Goal: Task Accomplishment & Management: Complete application form

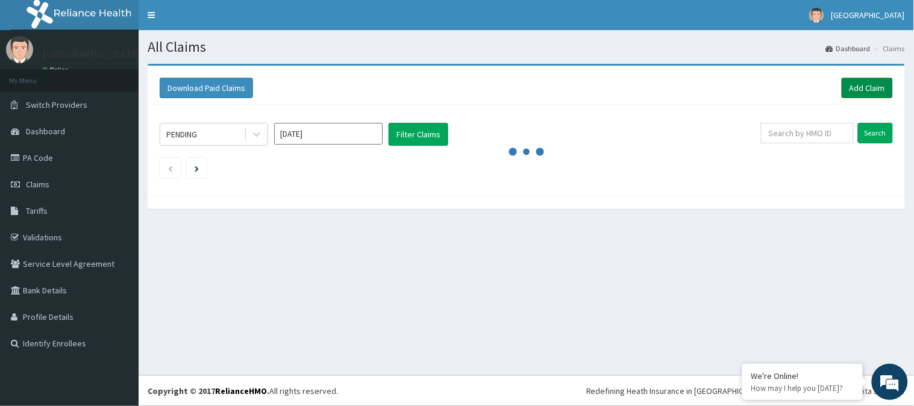
click at [882, 93] on link "Add Claim" at bounding box center [866, 88] width 51 height 20
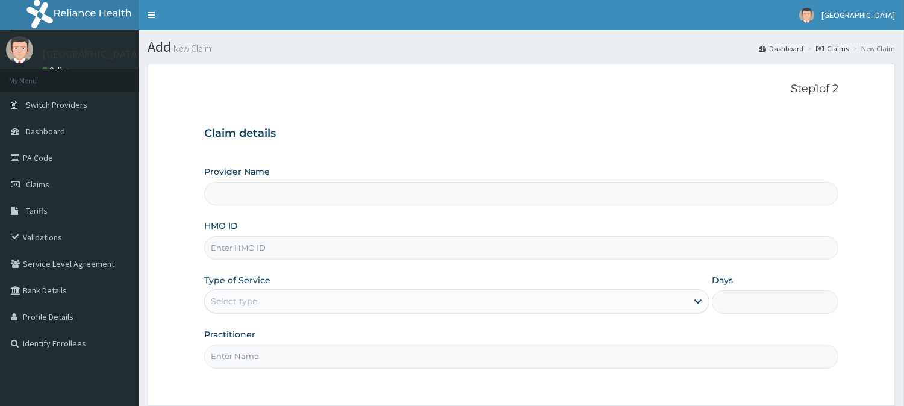
click at [263, 255] on input "HMO ID" at bounding box center [521, 247] width 634 height 23
paste input "BHT/10649/A"
type input "BHT/10649/A"
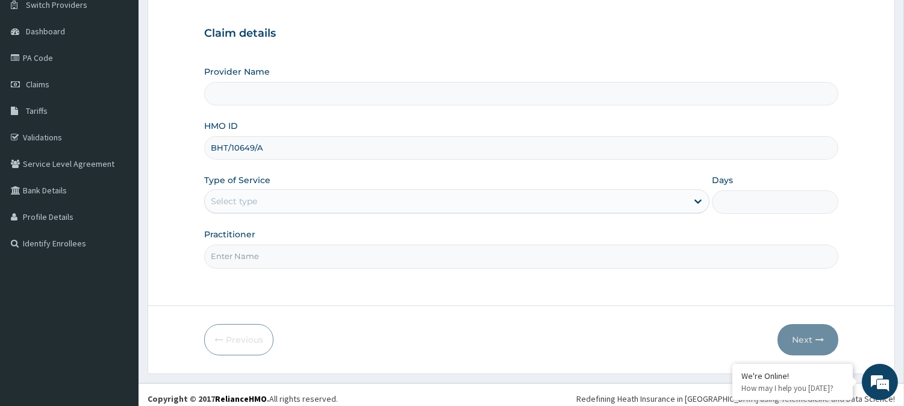
type input "[GEOGRAPHIC_DATA]"
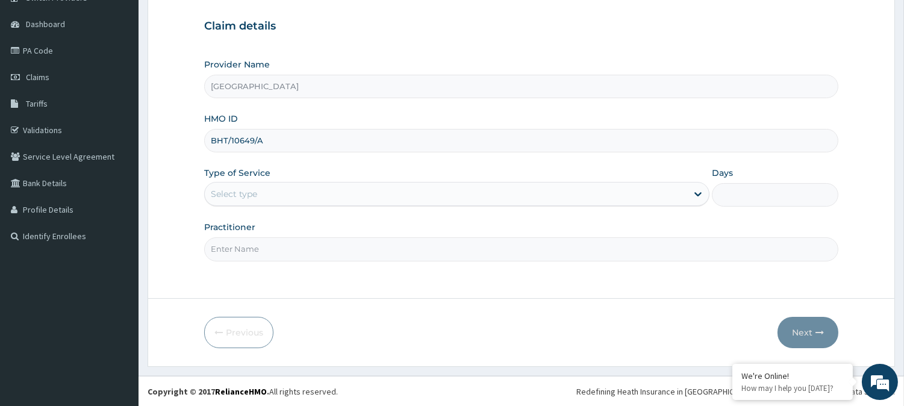
type input "BHT/10649/A"
click at [322, 248] on input "Practitioner" at bounding box center [521, 248] width 634 height 23
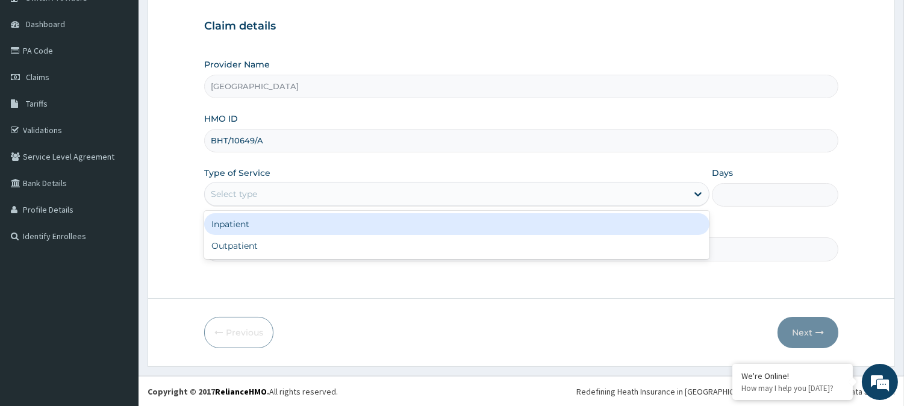
click at [225, 192] on div "Select type" at bounding box center [234, 194] width 46 height 12
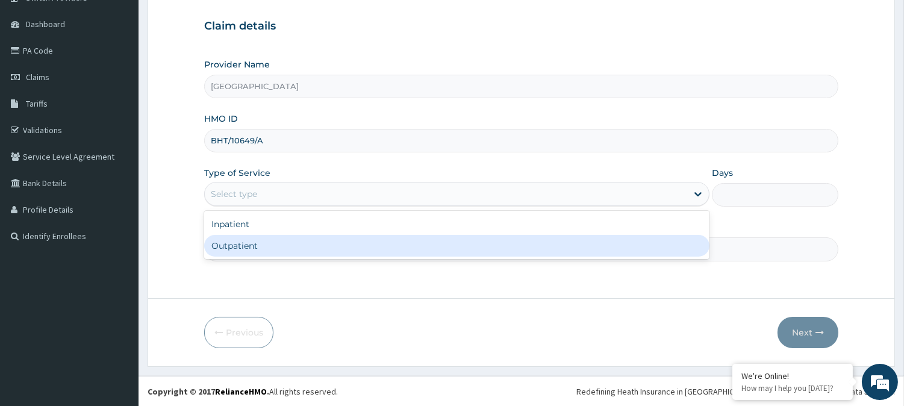
click at [249, 245] on div "Outpatient" at bounding box center [456, 246] width 505 height 22
type input "1"
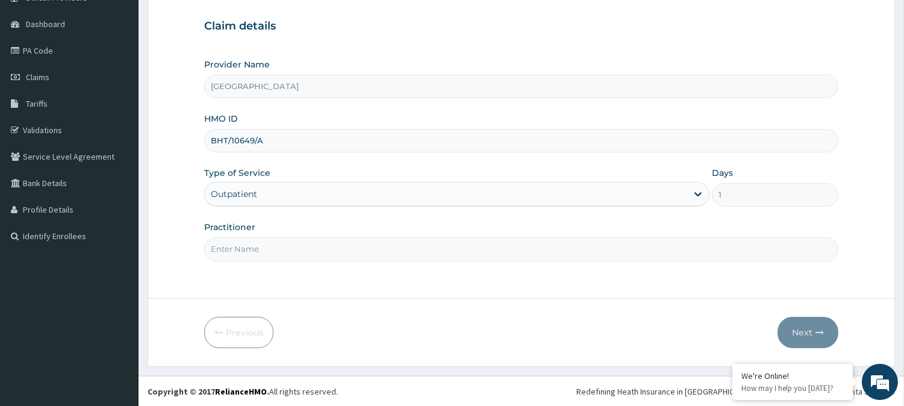
click at [249, 245] on input "Practitioner" at bounding box center [521, 248] width 634 height 23
type input "[PERSON_NAME]"
click at [805, 335] on button "Next" at bounding box center [808, 332] width 61 height 31
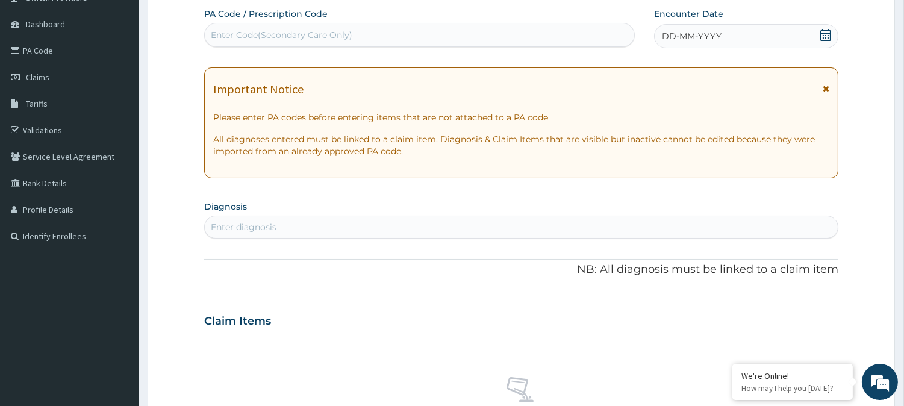
scroll to position [0, 0]
click at [406, 36] on div "Enter Code(Secondary Care Only)" at bounding box center [419, 34] width 429 height 19
paste input "PA/DE2DF4"
type input "PA/DE2DF4"
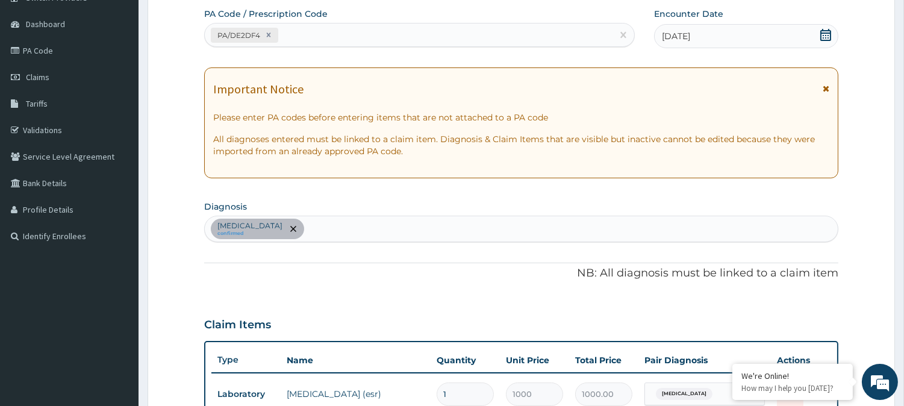
click at [436, 225] on div "[MEDICAL_DATA] confirmed" at bounding box center [521, 228] width 633 height 25
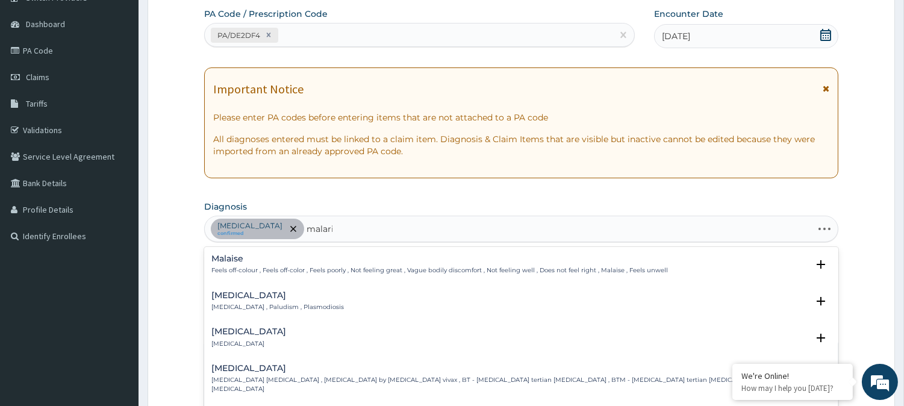
type input "[MEDICAL_DATA]"
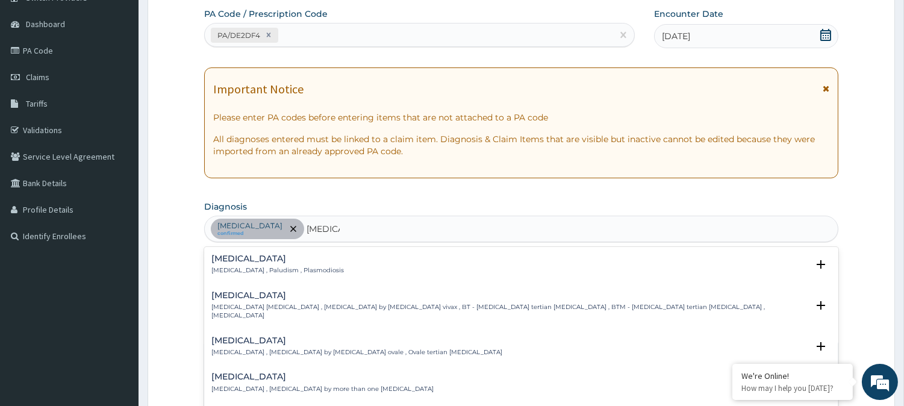
click at [335, 259] on div "[MEDICAL_DATA] [MEDICAL_DATA] , Paludism , Plasmodiosis" at bounding box center [521, 264] width 620 height 21
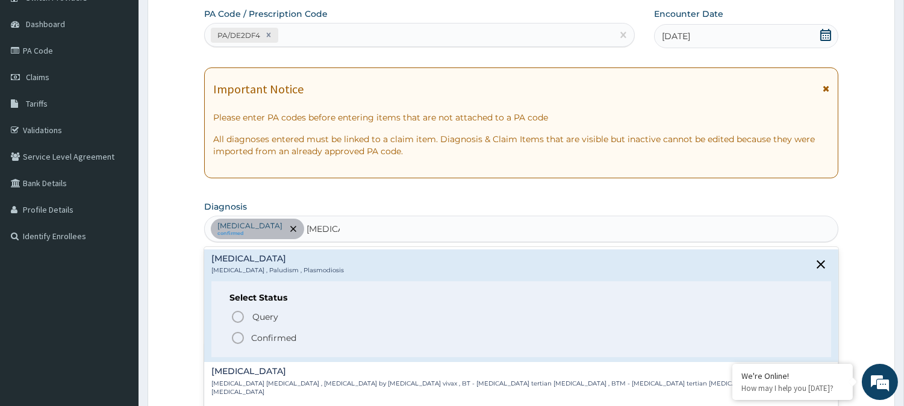
click at [239, 336] on icon "status option filled" at bounding box center [238, 338] width 14 height 14
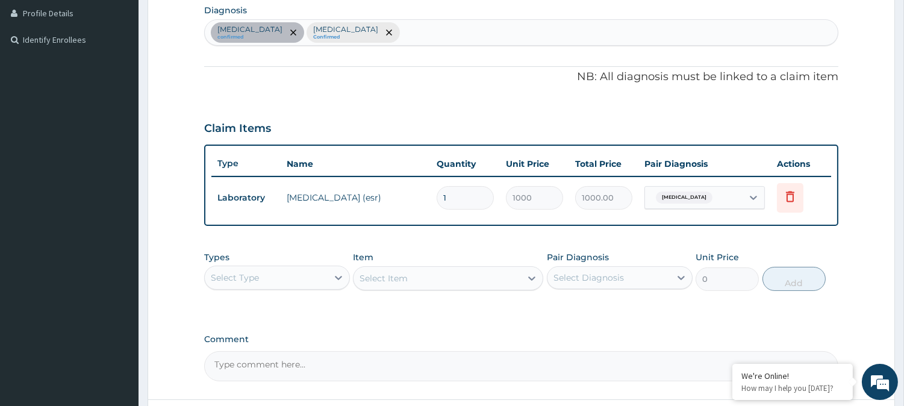
scroll to position [404, 0]
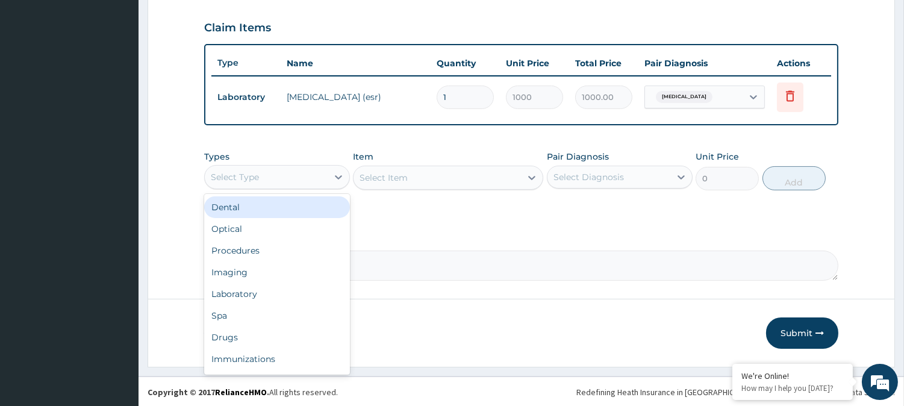
drag, startPoint x: 316, startPoint y: 173, endPoint x: 314, endPoint y: 217, distance: 44.0
click at [316, 173] on div "Select Type" at bounding box center [266, 176] width 123 height 19
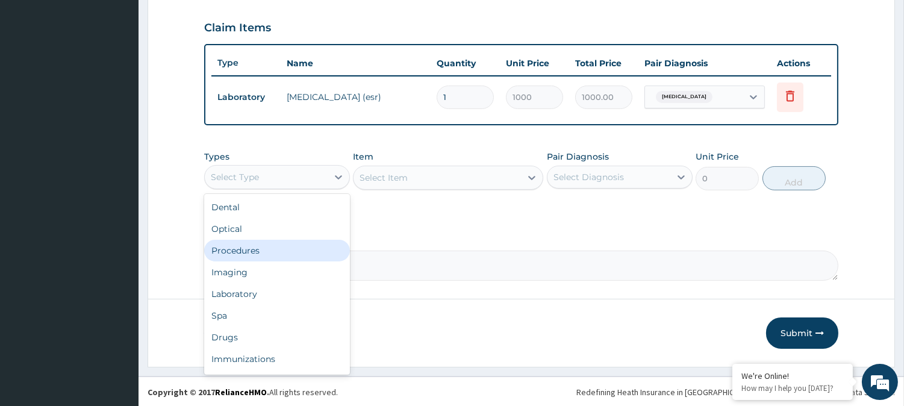
drag, startPoint x: 287, startPoint y: 252, endPoint x: 304, endPoint y: 252, distance: 16.9
click at [289, 254] on div "Procedures" at bounding box center [277, 251] width 146 height 22
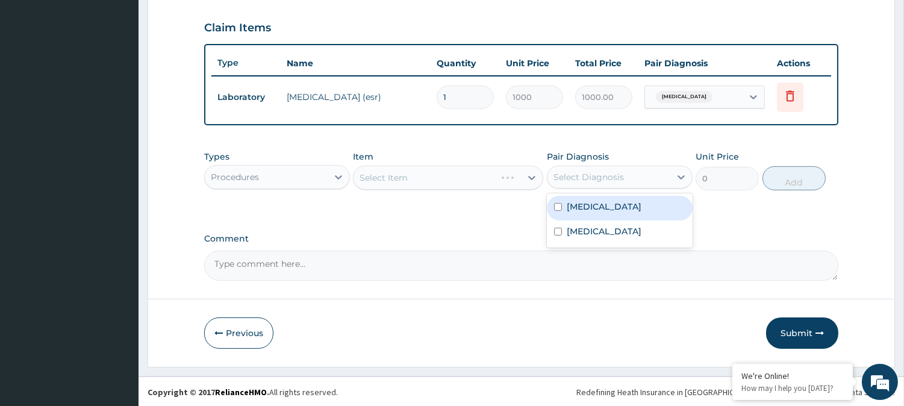
drag, startPoint x: 577, startPoint y: 184, endPoint x: 616, endPoint y: 199, distance: 41.4
click at [581, 184] on div "Select Diagnosis" at bounding box center [608, 176] width 123 height 19
click at [617, 207] on label "[MEDICAL_DATA]" at bounding box center [604, 207] width 75 height 12
checkbox input "true"
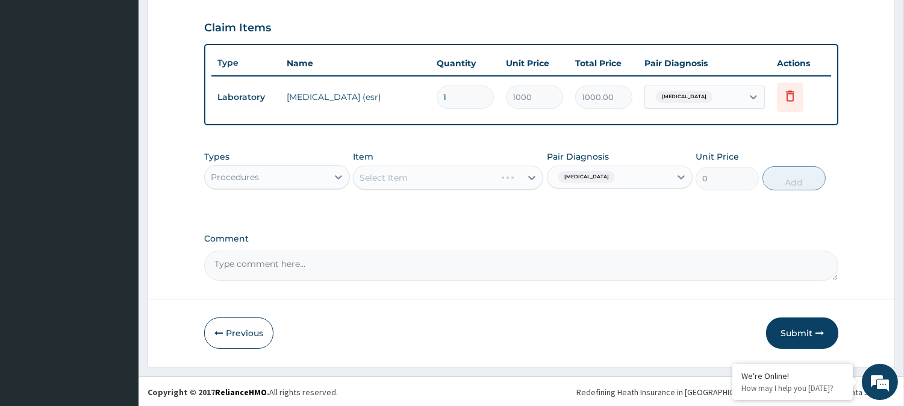
click at [488, 178] on div "Select Item" at bounding box center [448, 178] width 190 height 24
click at [521, 177] on div at bounding box center [532, 178] width 22 height 22
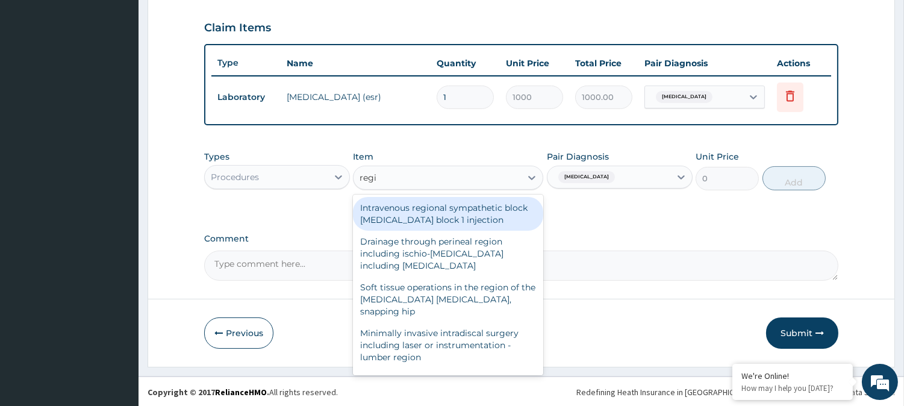
type input "regis"
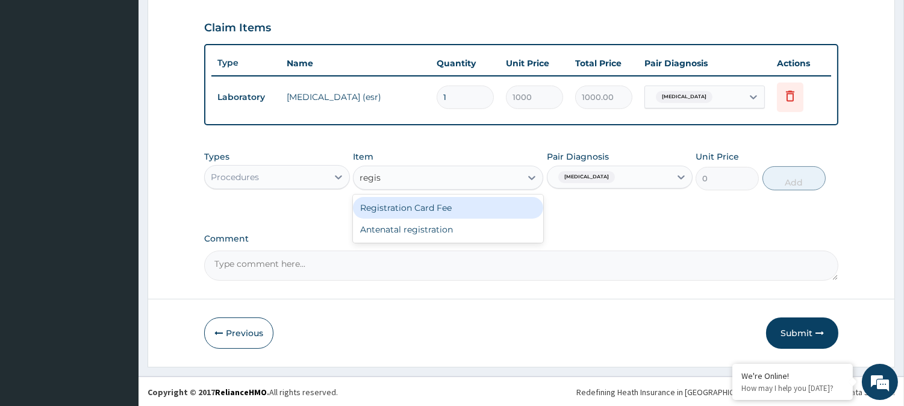
click at [471, 206] on div "Registration Card Fee" at bounding box center [448, 208] width 190 height 22
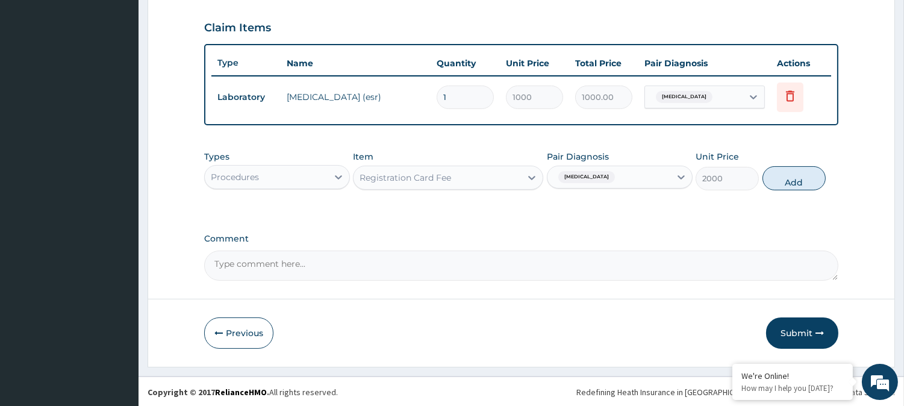
drag, startPoint x: 807, startPoint y: 173, endPoint x: 601, endPoint y: 201, distance: 207.8
click at [805, 173] on button "Add" at bounding box center [794, 178] width 63 height 24
type input "0"
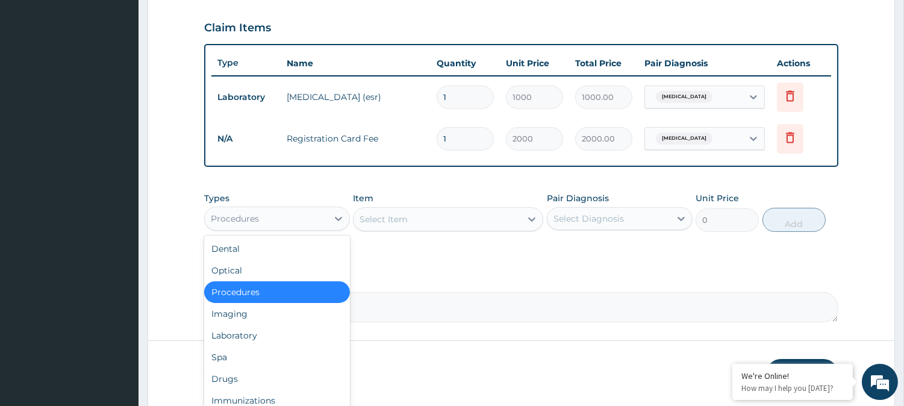
click at [272, 212] on div "Procedures" at bounding box center [266, 218] width 123 height 19
click at [401, 229] on div "Select Item" at bounding box center [448, 219] width 190 height 24
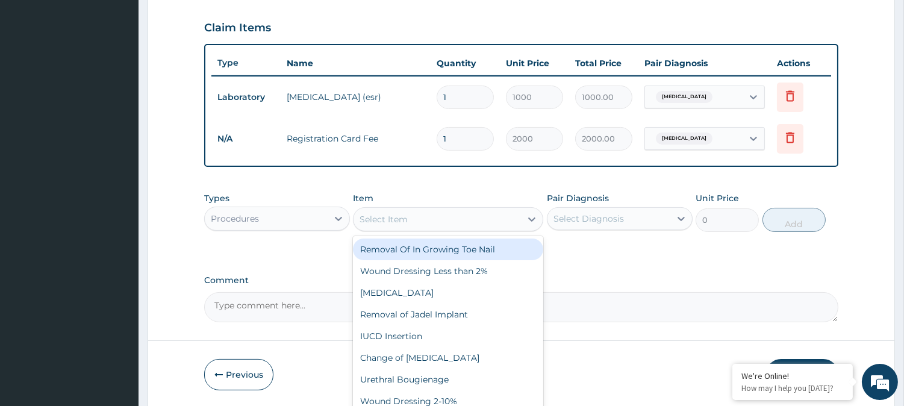
click at [401, 220] on div "Select Item" at bounding box center [384, 219] width 48 height 12
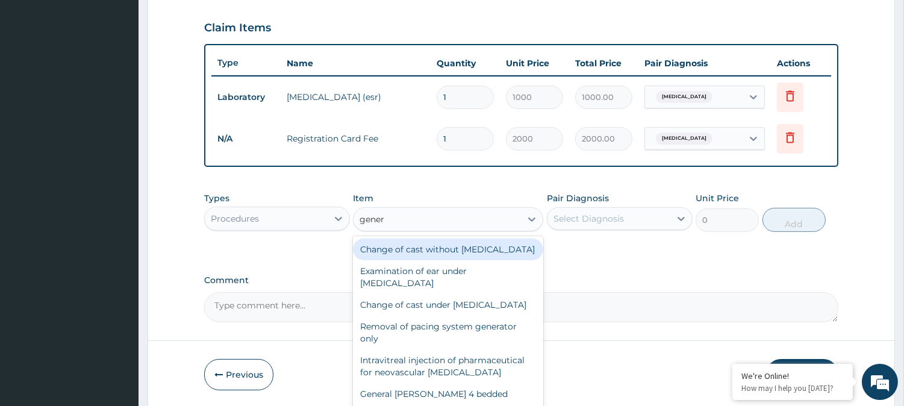
type input "genera"
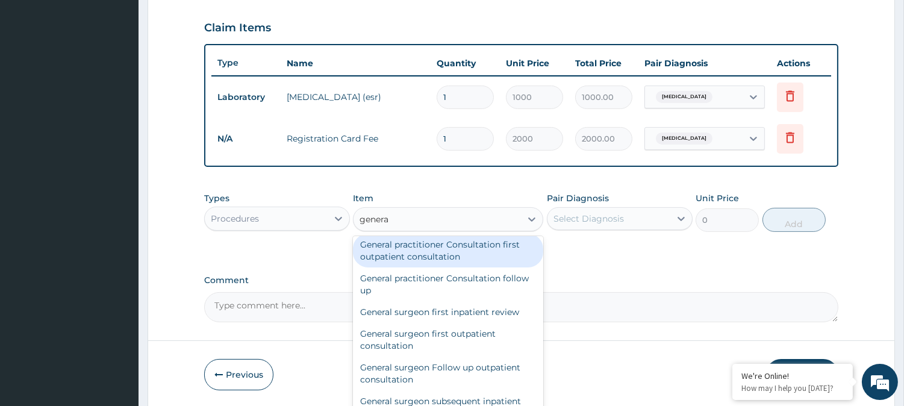
scroll to position [201, 0]
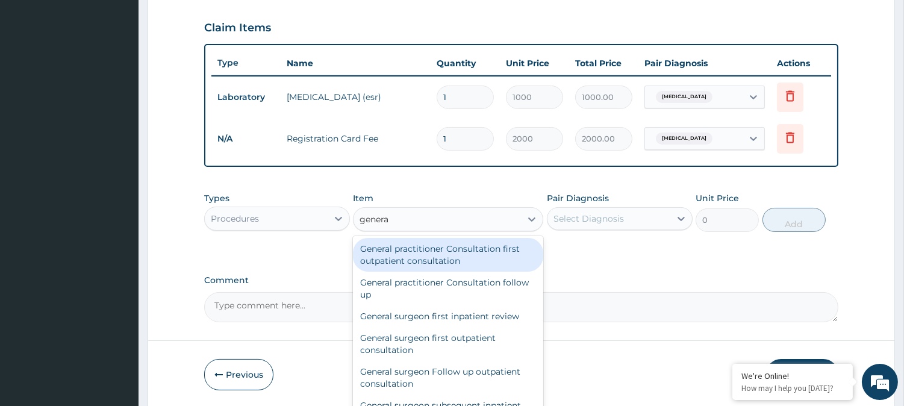
click at [441, 272] on div "General practitioner Consultation first outpatient consultation" at bounding box center [448, 255] width 190 height 34
type input "3000"
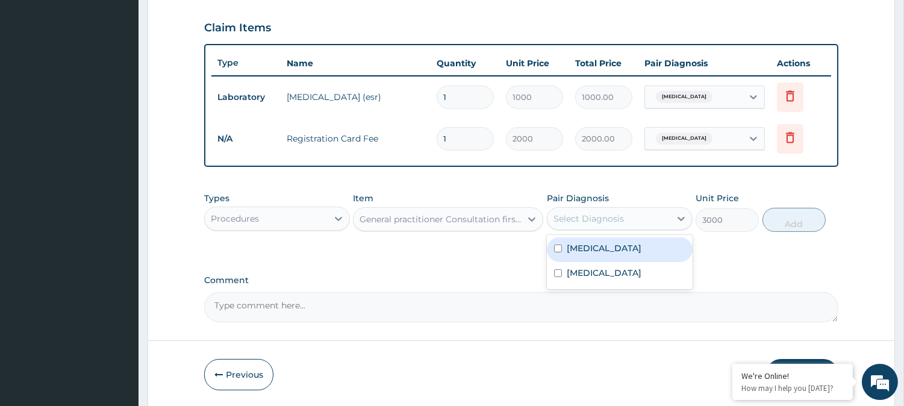
click at [646, 214] on div "Select Diagnosis" at bounding box center [608, 218] width 123 height 19
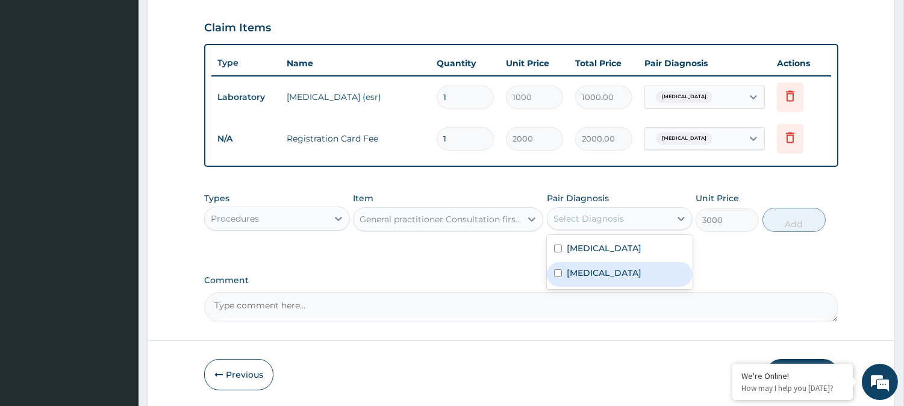
click at [631, 264] on div "[MEDICAL_DATA]" at bounding box center [620, 274] width 146 height 25
checkbox input "true"
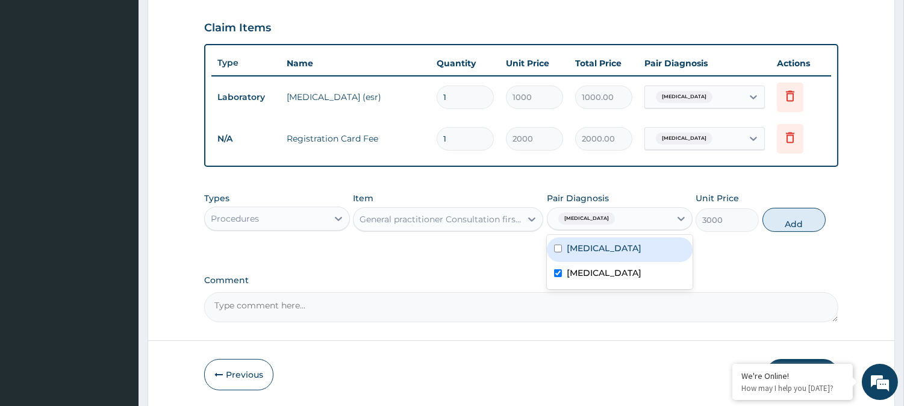
click at [621, 247] on label "[MEDICAL_DATA]" at bounding box center [604, 248] width 75 height 12
checkbox input "true"
click at [784, 219] on button "Add" at bounding box center [794, 220] width 63 height 24
type input "0"
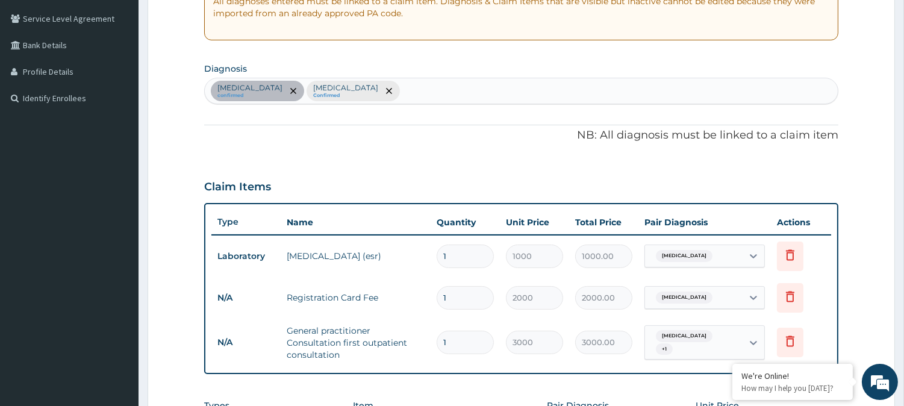
scroll to position [69, 0]
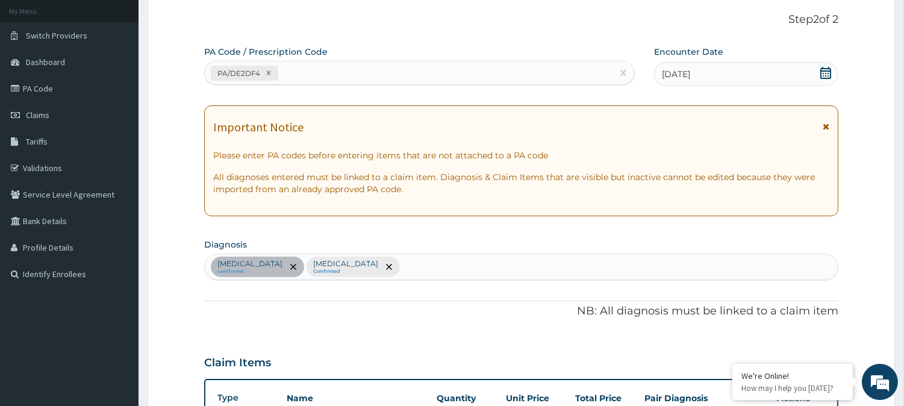
click at [513, 266] on div "[MEDICAL_DATA] confirmed [MEDICAL_DATA] Confirmed" at bounding box center [521, 266] width 633 height 25
type input "rhini"
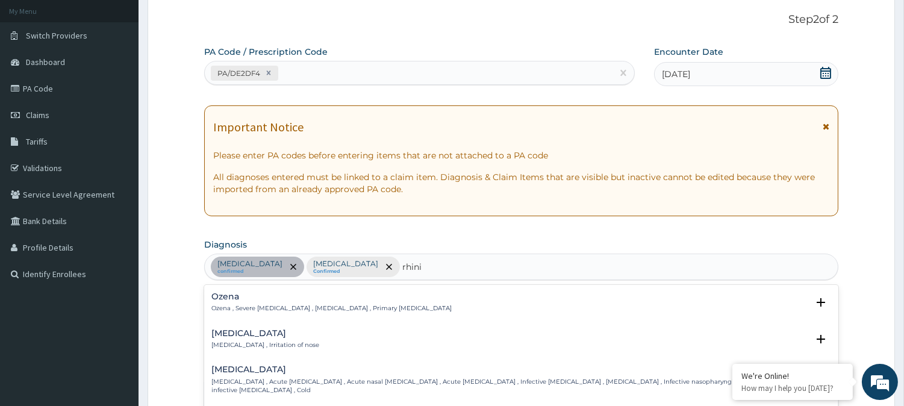
click at [231, 335] on h4 "[MEDICAL_DATA]" at bounding box center [265, 333] width 108 height 9
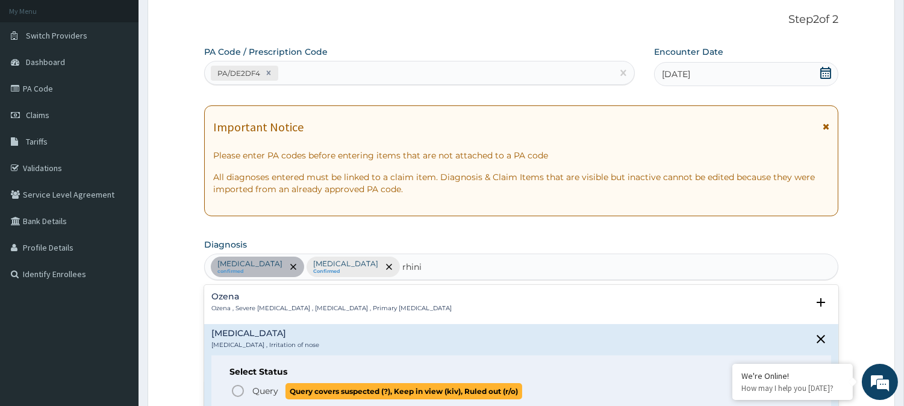
scroll to position [67, 0]
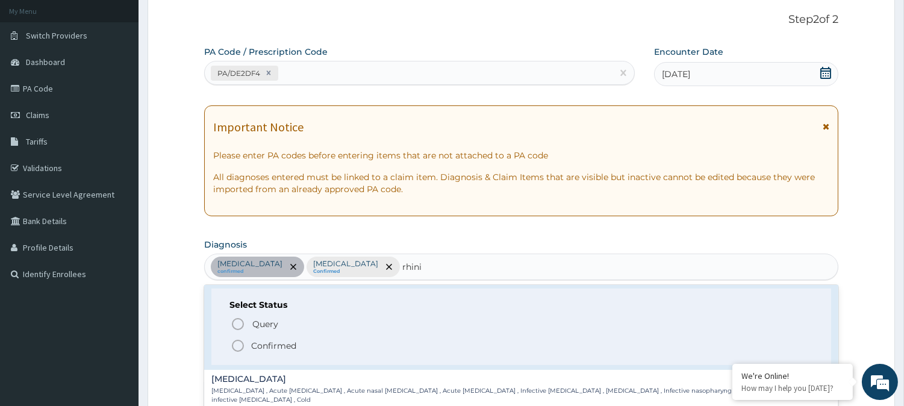
click at [254, 346] on p "Confirmed" at bounding box center [273, 346] width 45 height 12
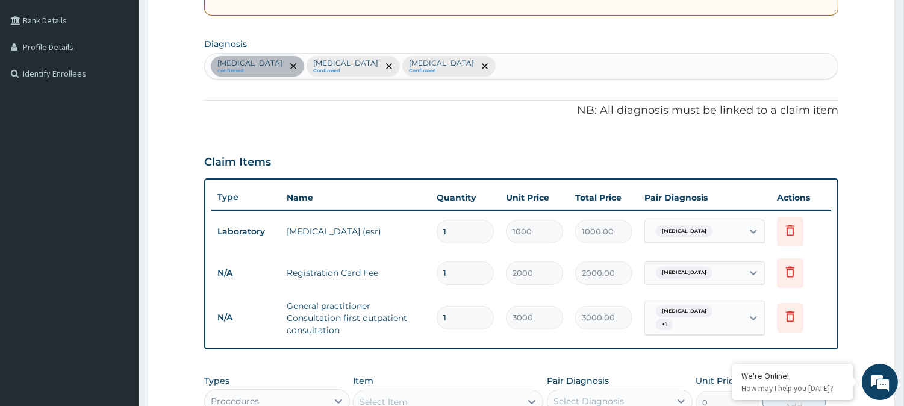
scroll to position [404, 0]
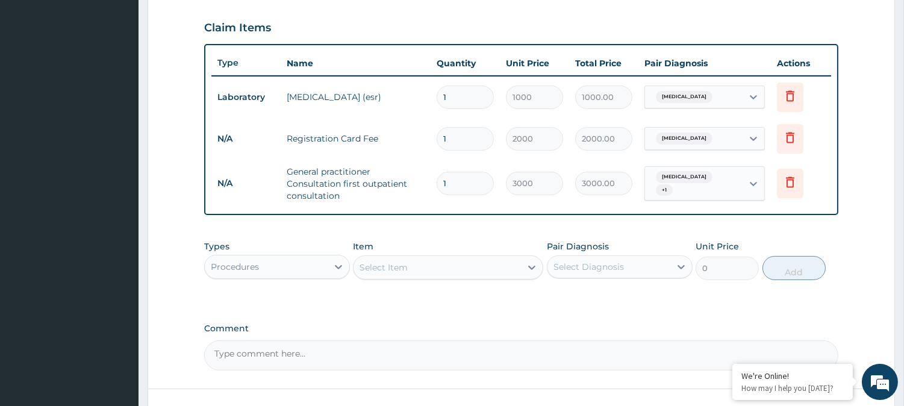
click at [318, 263] on div "Procedures" at bounding box center [266, 266] width 123 height 19
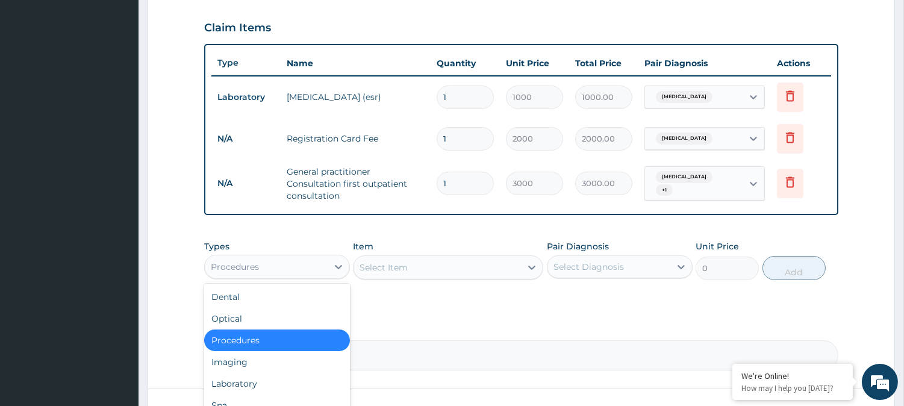
scroll to position [40, 0]
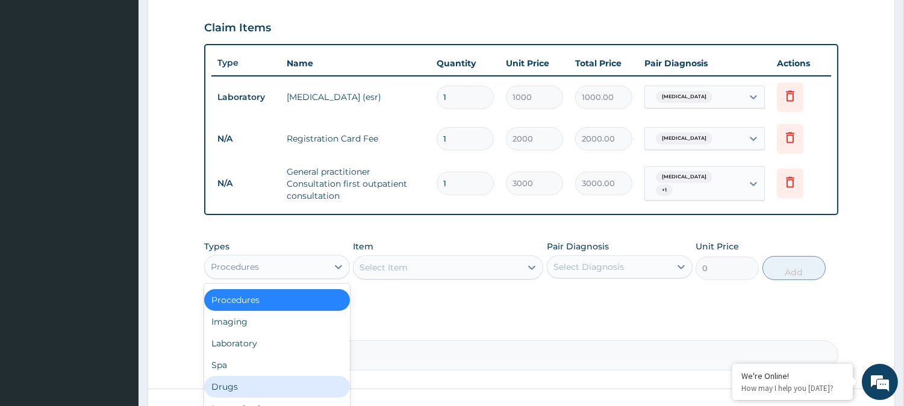
click at [260, 385] on div "Drugs" at bounding box center [277, 387] width 146 height 22
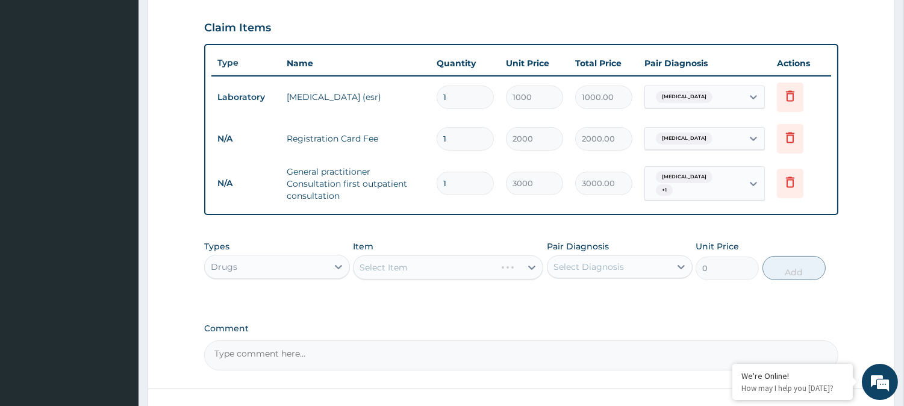
click at [469, 268] on div "Select Item" at bounding box center [448, 267] width 190 height 24
click at [470, 272] on div "Select Item" at bounding box center [448, 267] width 190 height 24
click at [541, 310] on div "PA Code / Prescription Code PA/DE2DF4 Encounter Date [DATE] Important Notice Pl…" at bounding box center [521, 41] width 634 height 660
click at [414, 263] on div "Select Item" at bounding box center [437, 267] width 167 height 19
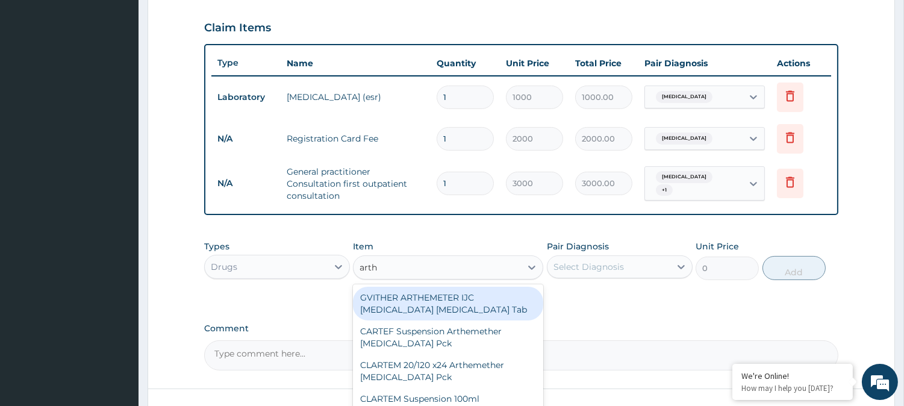
type input "arthe"
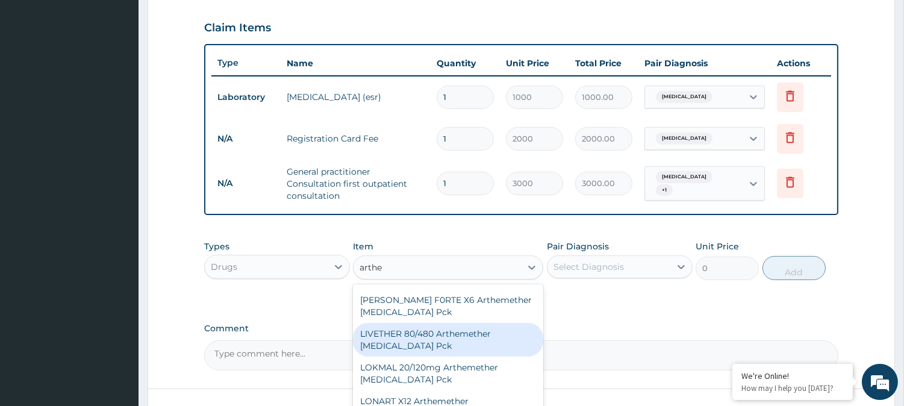
scroll to position [201, 0]
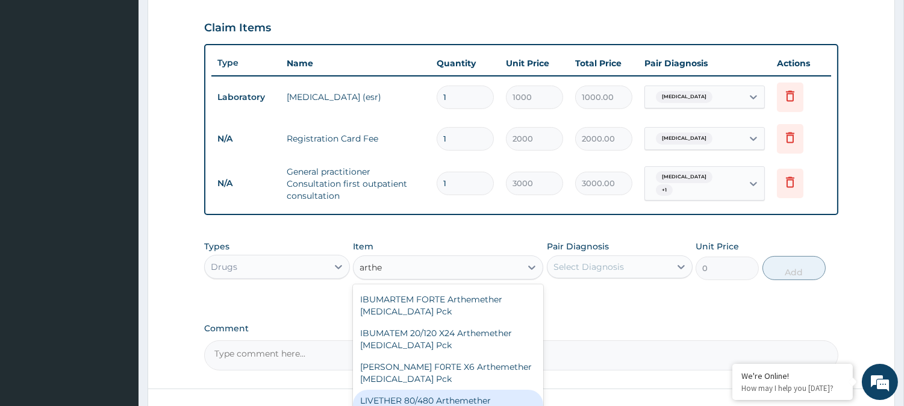
click at [388, 395] on div "LIVETHER 80/480 Arthemether [MEDICAL_DATA] Pck" at bounding box center [448, 407] width 190 height 34
type input "517.5"
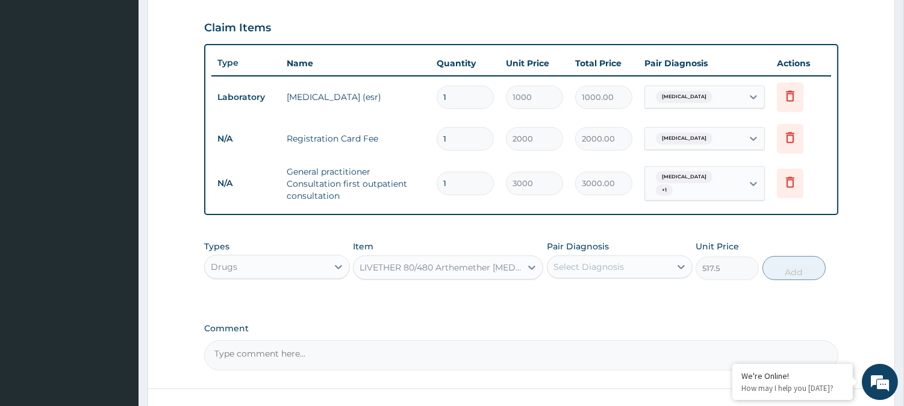
click at [437, 269] on div "LIVETHER 80/480 Arthemether [MEDICAL_DATA] Pck" at bounding box center [441, 267] width 163 height 12
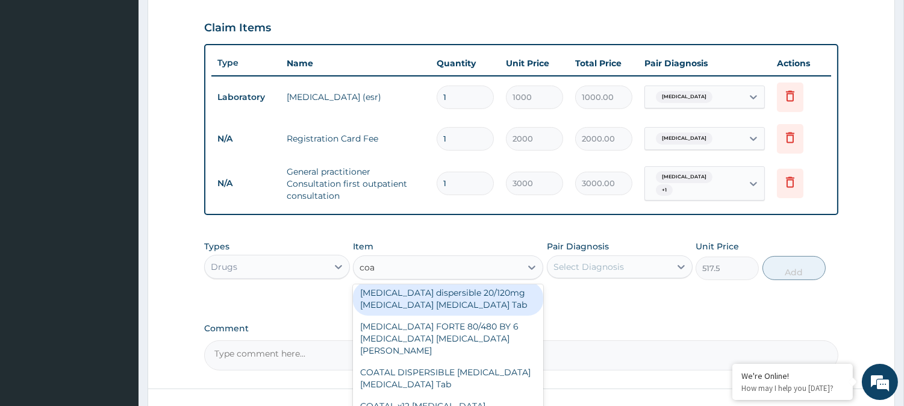
scroll to position [0, 0]
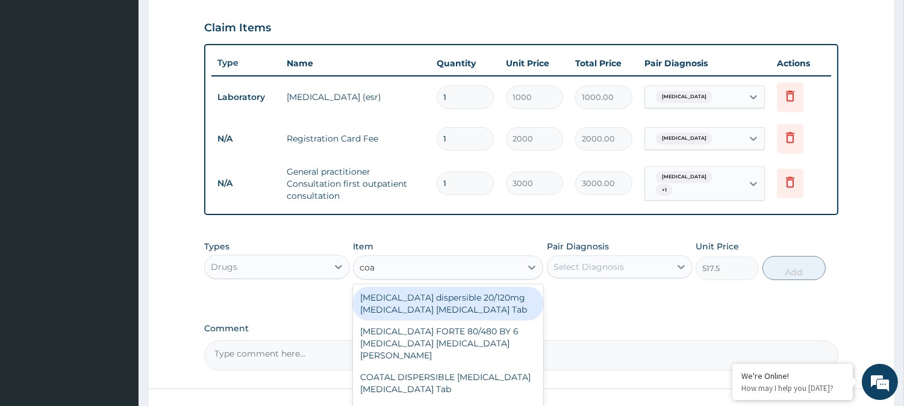
type input "[PERSON_NAME]"
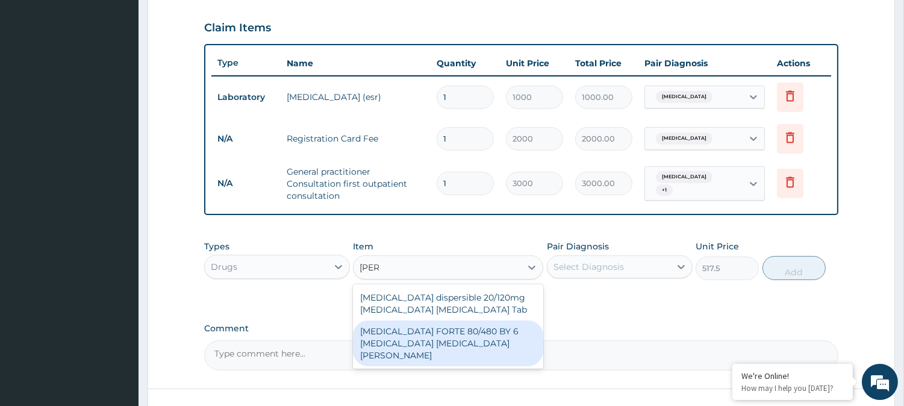
click at [405, 353] on div "[MEDICAL_DATA] dispersible 20/120mg [MEDICAL_DATA] [MEDICAL_DATA] Tab [MEDICAL_…" at bounding box center [448, 326] width 190 height 84
drag, startPoint x: 464, startPoint y: 337, endPoint x: 473, endPoint y: 333, distance: 10.0
click at [466, 337] on div "[MEDICAL_DATA] FORTE 80/480 BY 6 [MEDICAL_DATA] [MEDICAL_DATA][PERSON_NAME]" at bounding box center [448, 343] width 190 height 46
type input "3220"
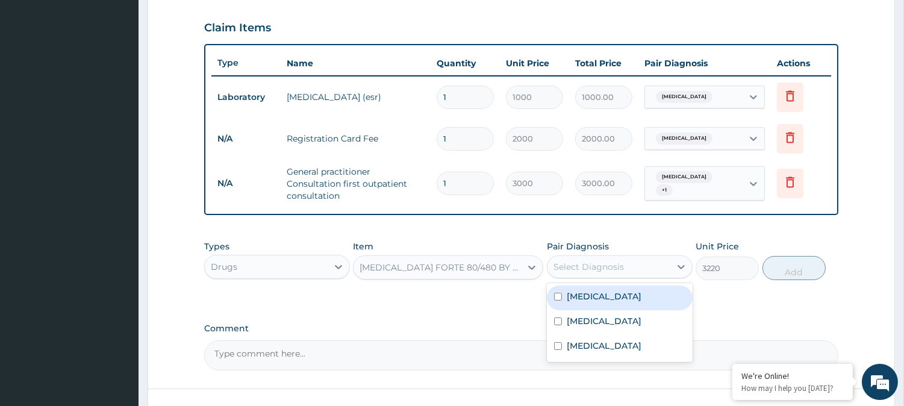
click at [609, 263] on div "Select Diagnosis" at bounding box center [589, 267] width 70 height 12
click at [604, 301] on label "[MEDICAL_DATA]" at bounding box center [604, 296] width 75 height 12
checkbox input "true"
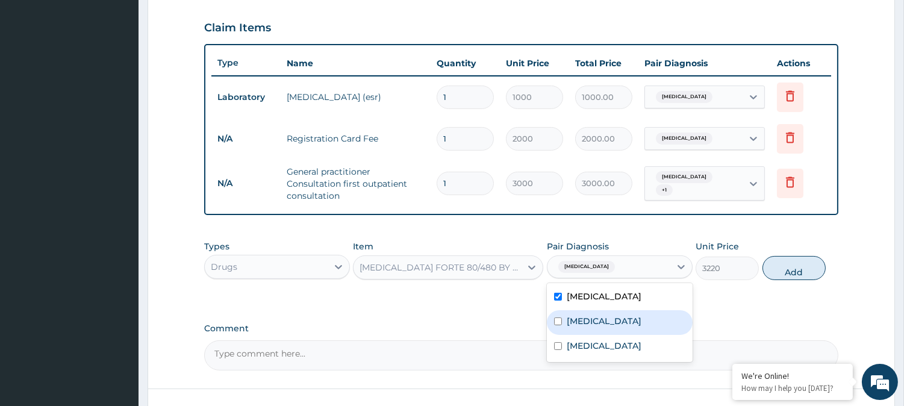
click at [593, 329] on div "[MEDICAL_DATA]" at bounding box center [620, 322] width 146 height 25
checkbox input "true"
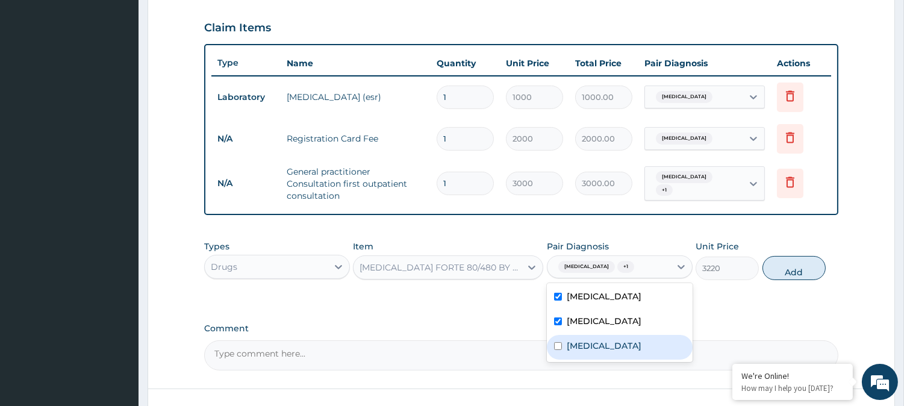
click at [590, 345] on label "[MEDICAL_DATA]" at bounding box center [604, 346] width 75 height 12
checkbox input "true"
click at [585, 291] on label "[MEDICAL_DATA]" at bounding box center [604, 296] width 75 height 12
checkbox input "false"
click at [585, 349] on label "[MEDICAL_DATA]" at bounding box center [604, 346] width 75 height 12
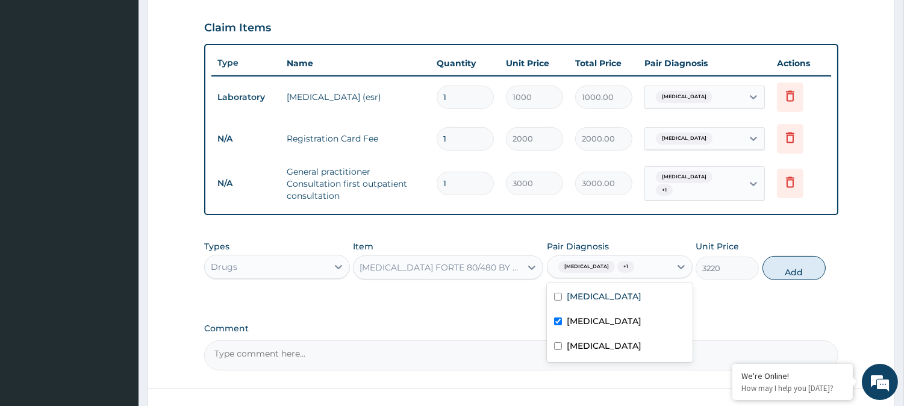
checkbox input "false"
click at [820, 265] on button "Add" at bounding box center [794, 268] width 63 height 24
type input "0"
